Goal: Task Accomplishment & Management: Use online tool/utility

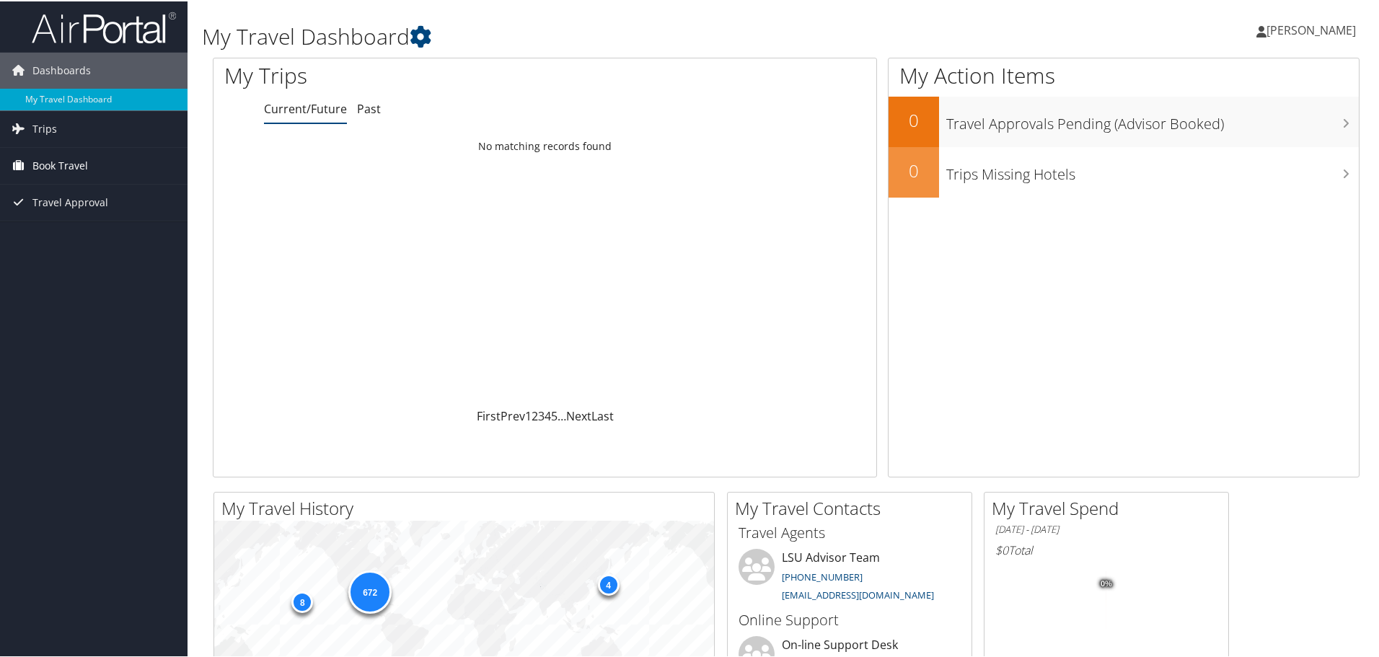
click at [76, 164] on span "Book Travel" at bounding box center [60, 164] width 56 height 36
click at [57, 216] on link "Book/Manage Online Trips" at bounding box center [94, 215] width 188 height 22
